Goal: Task Accomplishment & Management: Complete application form

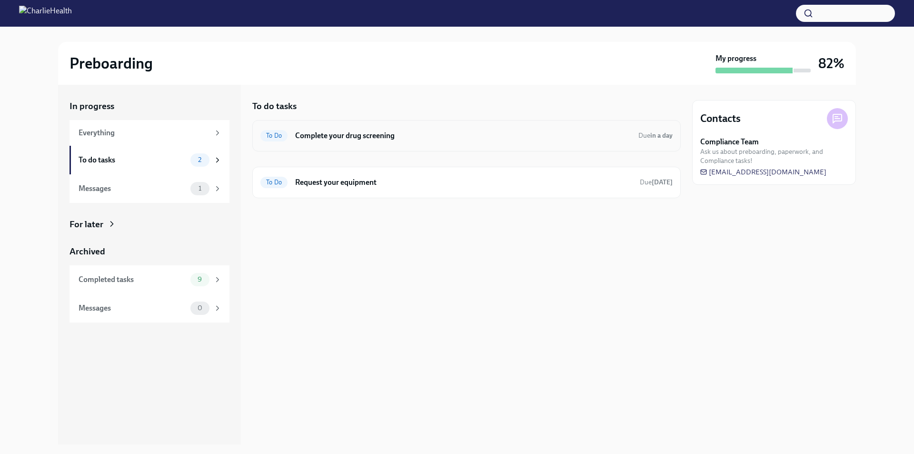
click at [451, 133] on h6 "Complete your drug screening" at bounding box center [463, 135] width 336 height 10
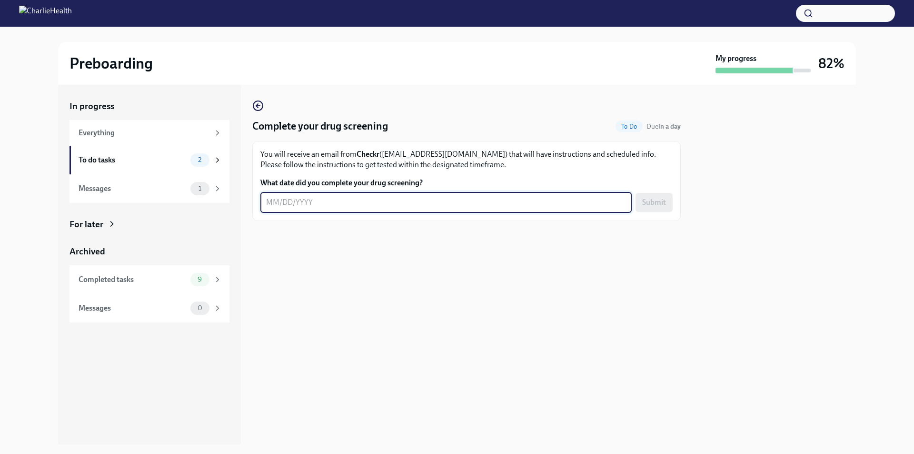
click at [360, 205] on textarea "What date did you complete your drug screening?" at bounding box center [446, 202] width 360 height 11
type textarea "[DATE]"
click at [647, 207] on span "Submit" at bounding box center [654, 203] width 24 height 10
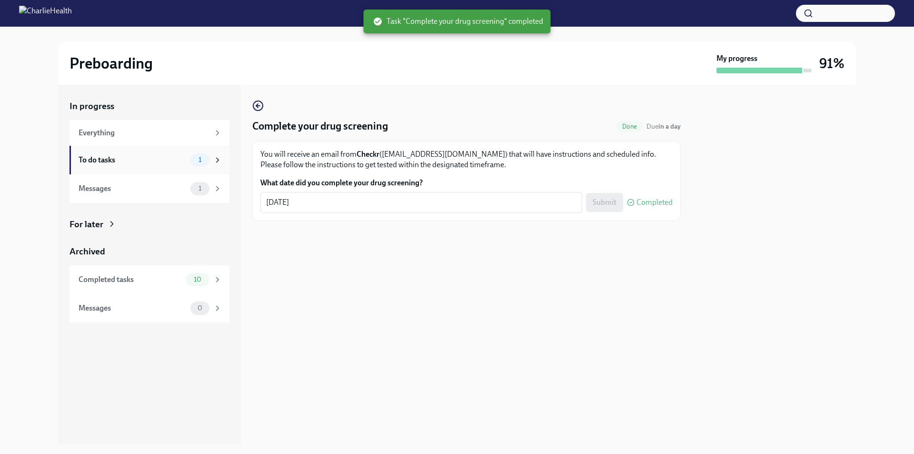
click at [139, 157] on div "To do tasks" at bounding box center [133, 160] width 108 height 10
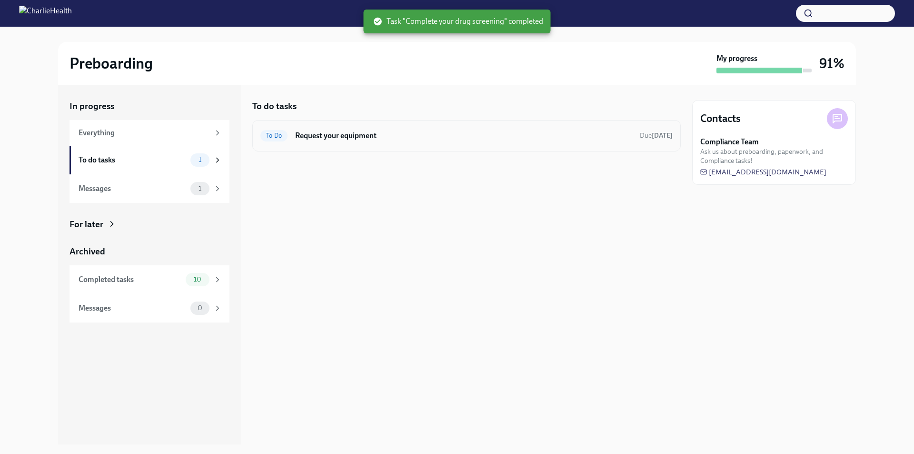
click at [341, 143] on div "To Do Request your equipment Due [DATE]" at bounding box center [466, 135] width 429 height 31
click at [338, 136] on h6 "Request your equipment" at bounding box center [463, 135] width 337 height 10
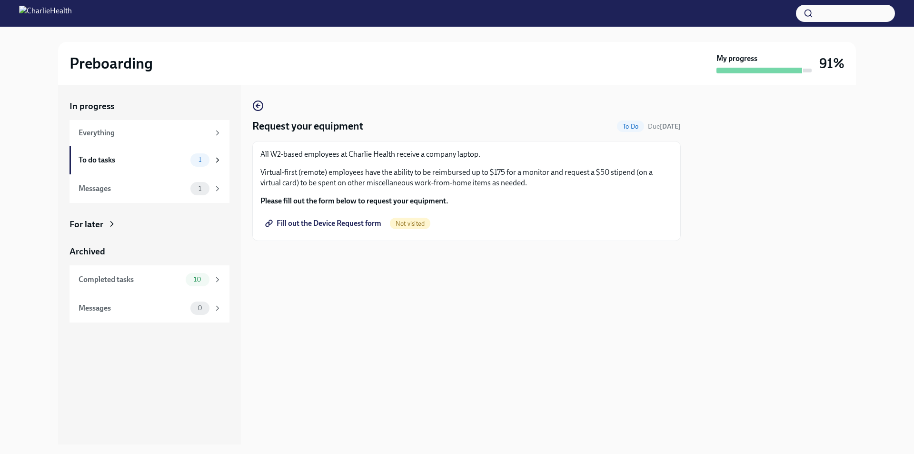
click at [316, 219] on span "Fill out the Device Request form" at bounding box center [324, 224] width 114 height 10
click at [176, 168] on div "To do tasks 0" at bounding box center [150, 160] width 160 height 29
